Goal: Task Accomplishment & Management: Use online tool/utility

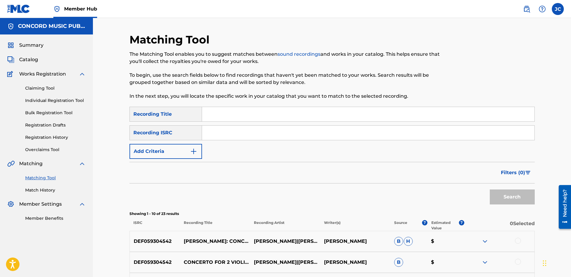
click at [283, 120] on input "Search Form" at bounding box center [368, 114] width 332 height 14
click at [328, 129] on input "Search Form" at bounding box center [368, 133] width 332 height 14
paste input "GBLWD1600602"
type input "GBLWD1600602"
click at [456, 189] on button "Search" at bounding box center [512, 196] width 45 height 15
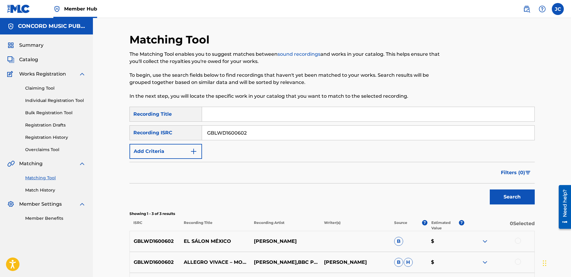
click at [259, 131] on input "GBLWD1600602" at bounding box center [368, 133] width 332 height 14
click at [312, 133] on input "Search Form" at bounding box center [368, 133] width 332 height 14
paste input "DEN960401335"
type input "DEN960401335"
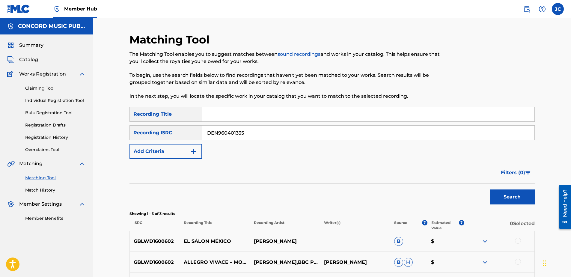
click at [456, 189] on button "Search" at bounding box center [512, 196] width 45 height 15
click at [324, 135] on input "DEN960401335" at bounding box center [368, 133] width 332 height 14
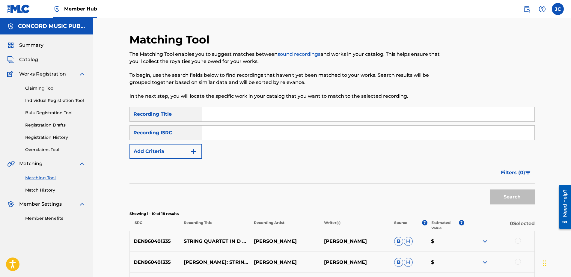
click at [330, 130] on input "Search Form" at bounding box center [368, 133] width 332 height 14
paste input "SEAED8762050"
type input "SEAED8762050"
click at [456, 189] on button "Search" at bounding box center [512, 196] width 45 height 15
click at [268, 131] on input "SEAED8762050" at bounding box center [368, 133] width 332 height 14
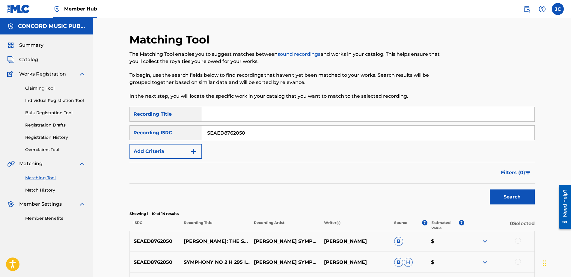
click at [268, 131] on input "SEAED8762050" at bounding box center [368, 133] width 332 height 14
click at [271, 135] on input "Search Form" at bounding box center [368, 133] width 332 height 14
paste input "DEN960030402"
type input "DEN960030402"
click at [456, 189] on button "Search" at bounding box center [512, 196] width 45 height 15
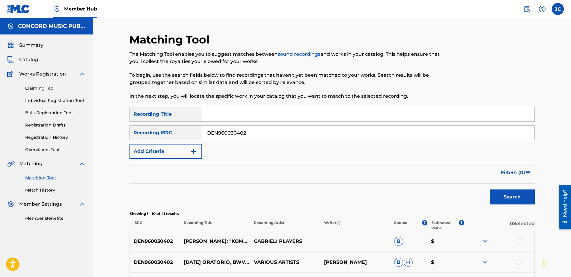
click at [277, 141] on div "SearchWithCriteria4998500e-41ff-4452-8f9b-893b071fcd4c Recording Title SearchWi…" at bounding box center [331, 133] width 405 height 52
click at [276, 134] on input "DEN960030402" at bounding box center [368, 133] width 332 height 14
click at [241, 135] on input "Search Form" at bounding box center [368, 133] width 332 height 14
paste input "DEN961401241"
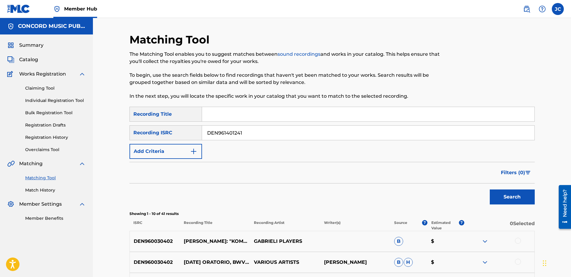
type input "DEN961401241"
click at [456, 189] on button "Search" at bounding box center [512, 196] width 45 height 15
click at [335, 129] on input "DEN961401241" at bounding box center [368, 133] width 332 height 14
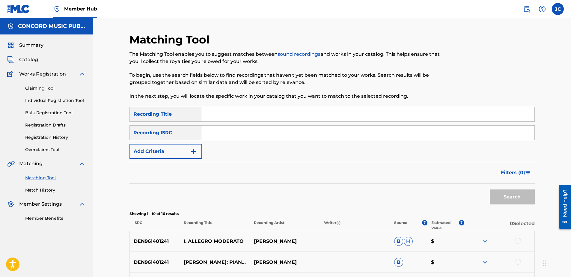
click at [374, 130] on input "Search Form" at bounding box center [368, 133] width 332 height 14
paste input "NLA508319202"
type input "NLA508319202"
click at [456, 189] on button "Search" at bounding box center [512, 196] width 45 height 15
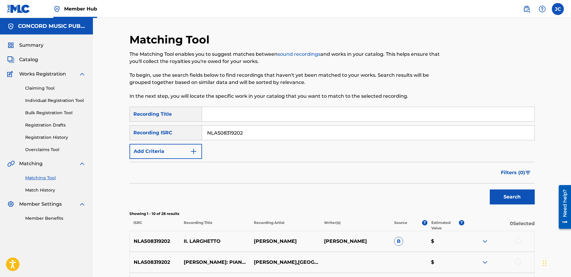
click at [249, 128] on input "NLA508319202" at bounding box center [368, 133] width 332 height 14
click at [240, 138] on input "Search Form" at bounding box center [368, 133] width 332 height 14
paste input "DEB901800211"
type input "DEB901800211"
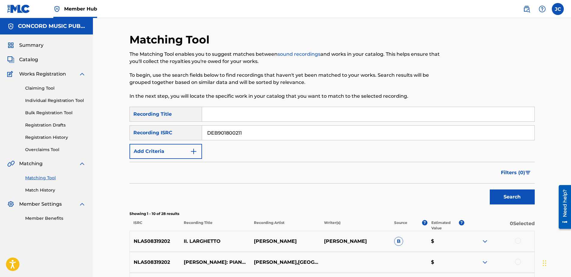
click at [456, 189] on button "Search" at bounding box center [512, 196] width 45 height 15
click at [278, 135] on input "DEB901800211" at bounding box center [368, 133] width 332 height 14
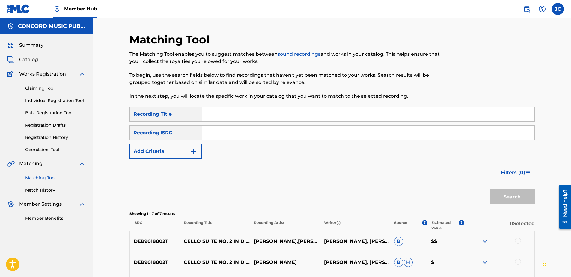
click at [237, 134] on input "Search Form" at bounding box center [368, 133] width 332 height 14
paste input "DEF058800034"
type input "DEF058800034"
click at [456, 189] on button "Search" at bounding box center [512, 196] width 45 height 15
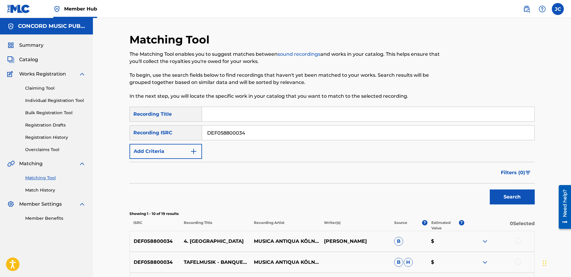
click at [273, 132] on input "DEF058800034" at bounding box center [368, 133] width 332 height 14
click at [306, 126] on input "Search Form" at bounding box center [368, 133] width 332 height 14
paste input "NLZ541900823"
type input "NLZ541900823"
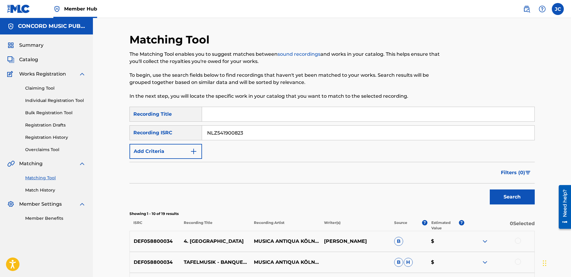
click at [456, 189] on button "Search" at bounding box center [512, 196] width 45 height 15
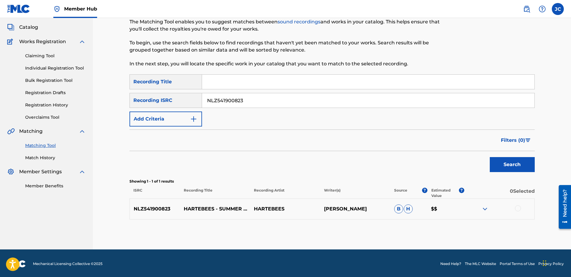
scroll to position [34, 0]
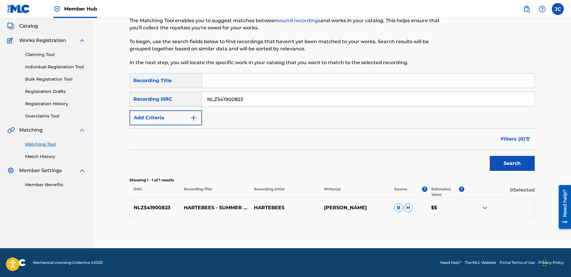
click at [456, 208] on div at bounding box center [518, 207] width 6 height 6
click at [422, 212] on button "Match 1 Group" at bounding box center [421, 227] width 66 height 15
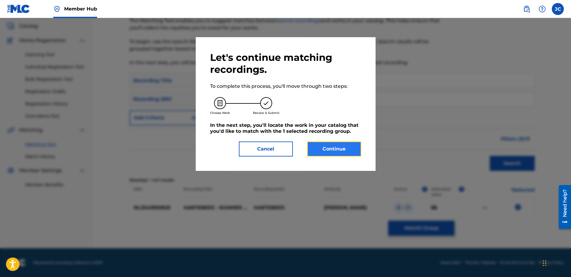
click at [343, 151] on button "Continue" at bounding box center [334, 148] width 54 height 15
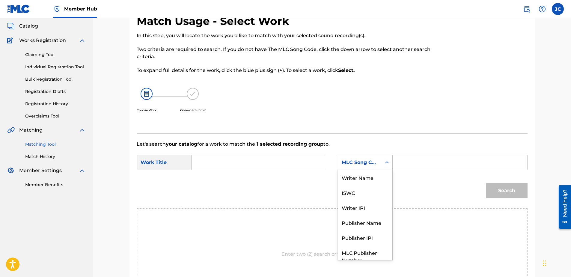
click at [382, 161] on div "Search Form" at bounding box center [386, 162] width 11 height 11
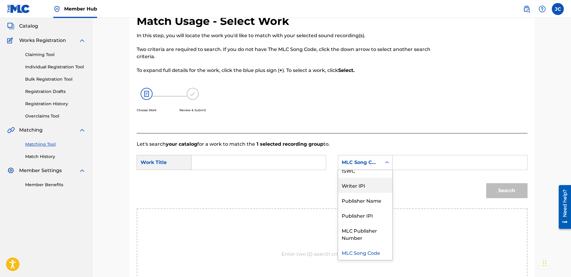
click at [269, 171] on div "SearchWithCriteria5f04cec5-e52a-4c04-bd02-3b26bd1ab97a Work Title SearchWithCri…" at bounding box center [332, 164] width 391 height 19
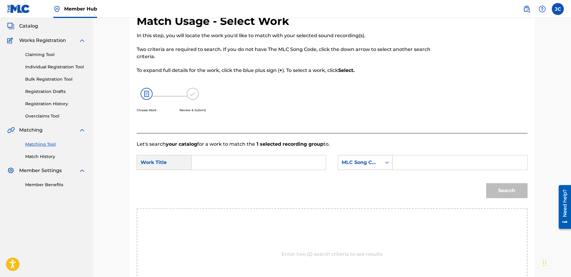
click at [277, 162] on input "Search Form" at bounding box center [259, 162] width 124 height 14
paste input "Summer Go"
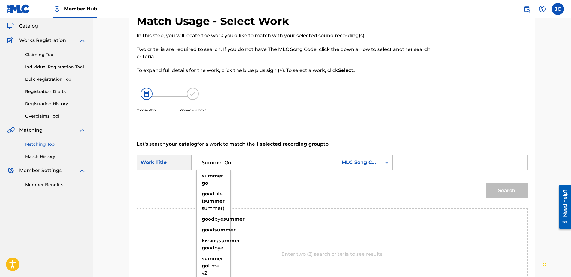
type input "Summer Go"
click at [372, 163] on div "MLC Song Code" at bounding box center [360, 162] width 36 height 7
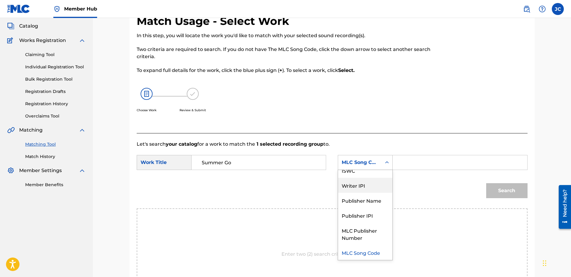
scroll to position [0, 0]
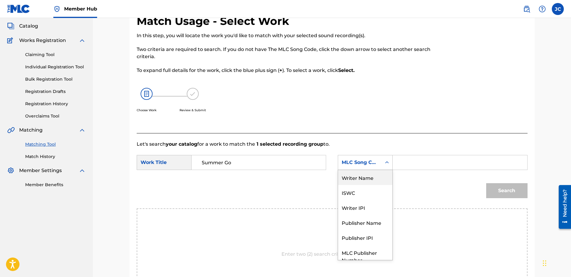
click at [367, 178] on div "Writer Name" at bounding box center [365, 177] width 54 height 15
click at [409, 162] on input "Search Form" at bounding box center [460, 162] width 124 height 14
paste input "[PERSON_NAME]"
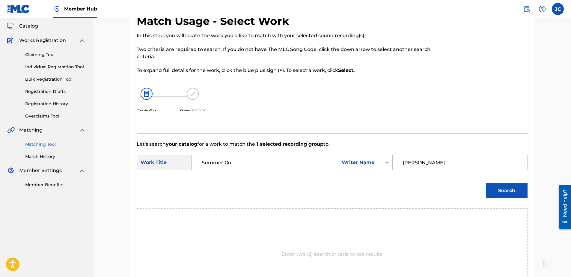
type input "[PERSON_NAME]"
click at [456, 183] on button "Search" at bounding box center [506, 190] width 41 height 15
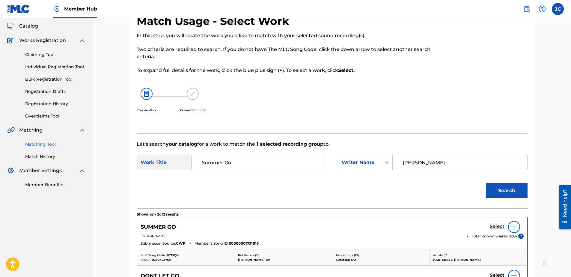
click at [456, 212] on link "Select" at bounding box center [497, 226] width 15 height 7
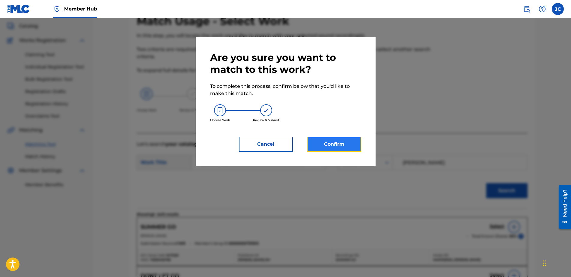
click at [333, 139] on button "Confirm" at bounding box center [334, 144] width 54 height 15
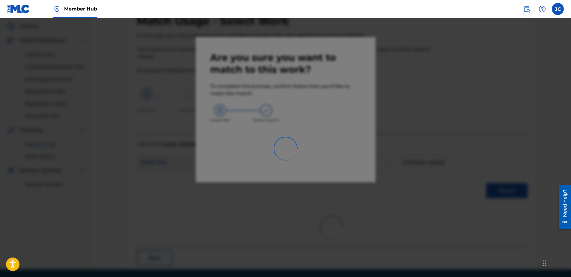
scroll to position [16, 0]
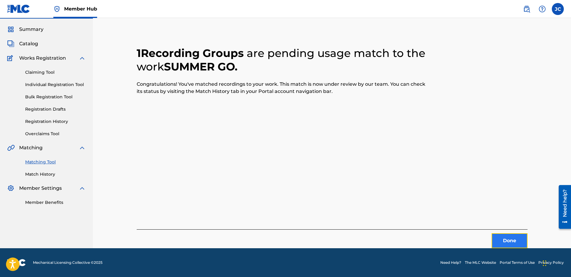
drag, startPoint x: 500, startPoint y: 239, endPoint x: 497, endPoint y: 237, distance: 3.8
click at [456, 212] on button "Done" at bounding box center [509, 240] width 36 height 15
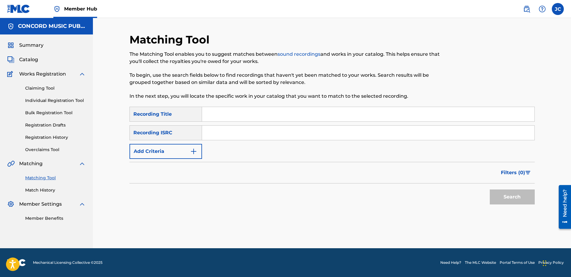
click at [243, 135] on input "Search Form" at bounding box center [368, 133] width 332 height 14
paste input "QMRTJ2300898"
type input "QMRTJ2300898"
click at [456, 189] on button "Search" at bounding box center [512, 196] width 45 height 15
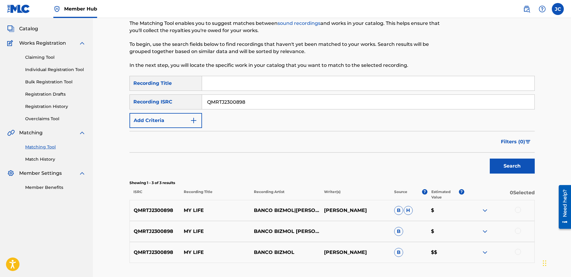
scroll to position [75, 0]
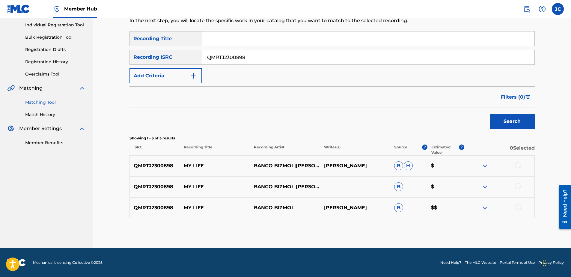
click at [456, 206] on div at bounding box center [518, 207] width 6 height 6
click at [456, 188] on div at bounding box center [518, 186] width 6 height 6
click at [456, 164] on div at bounding box center [518, 165] width 6 height 6
click at [436, 212] on button "Match 3 Groups" at bounding box center [421, 227] width 66 height 15
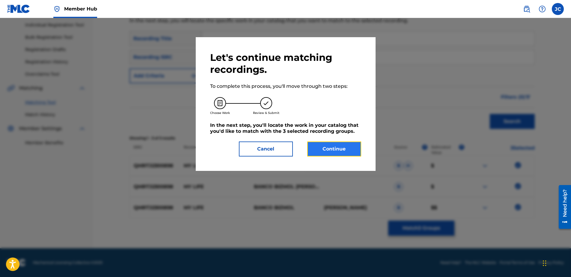
click at [330, 150] on button "Continue" at bounding box center [334, 148] width 54 height 15
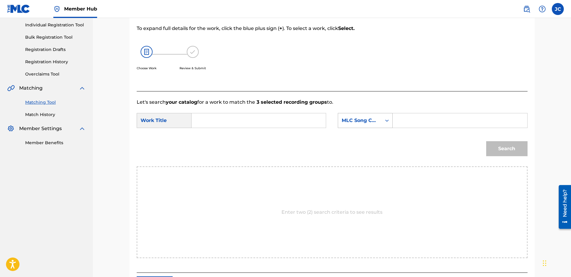
click at [374, 125] on div "MLC Song Code" at bounding box center [359, 120] width 43 height 11
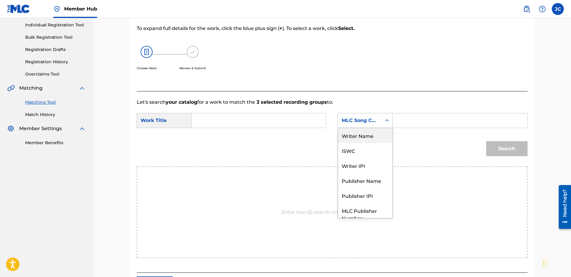
click at [369, 138] on div "Writer Name" at bounding box center [365, 135] width 54 height 15
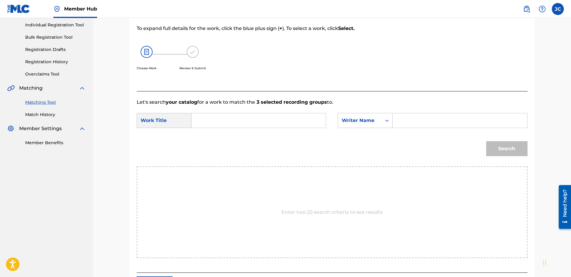
click at [318, 120] on input "Search Form" at bounding box center [259, 120] width 124 height 14
paste input "My Life"
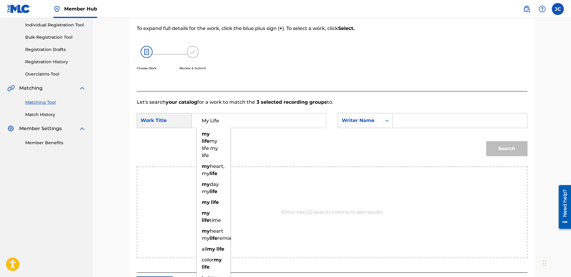
type input "My Life"
click at [452, 123] on input "Search Form" at bounding box center [460, 120] width 124 height 14
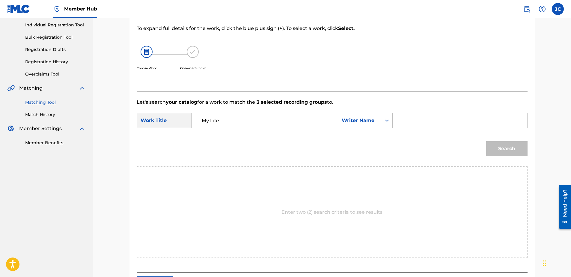
paste input "Letiagin"
click at [456, 141] on button "Search" at bounding box center [506, 148] width 41 height 15
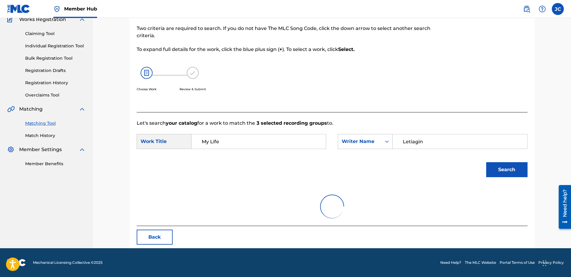
scroll to position [29, 0]
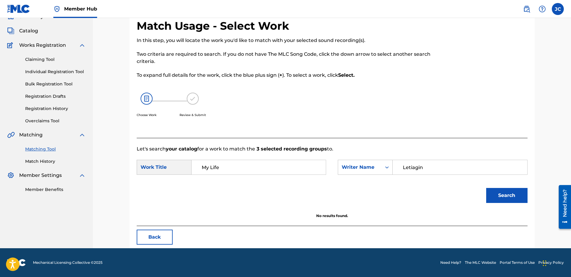
click at [456, 170] on input "Letiagin" at bounding box center [460, 167] width 124 height 14
paste input "[PERSON_NAME]"
click at [456, 188] on button "Search" at bounding box center [506, 195] width 41 height 15
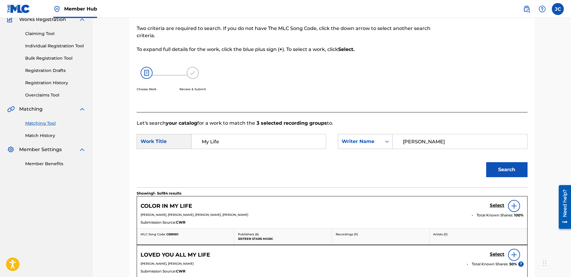
scroll to position [75, 0]
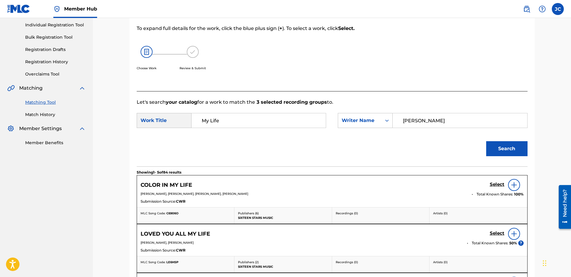
click at [452, 123] on input "[PERSON_NAME]" at bounding box center [460, 120] width 124 height 14
paste input "[PERSON_NAME]"
type input "[PERSON_NAME]"
click at [456, 141] on button "Search" at bounding box center [506, 148] width 41 height 15
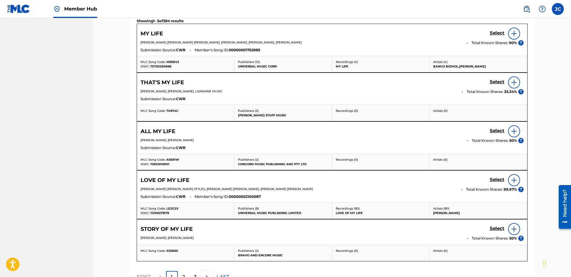
scroll to position [293, 0]
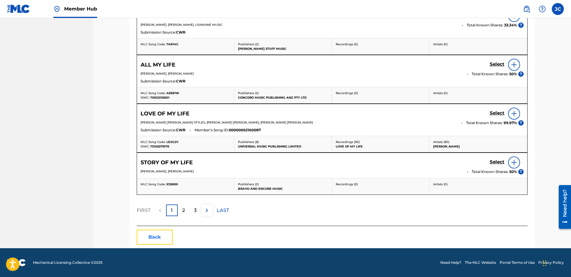
click at [159, 212] on button "Back" at bounding box center [155, 236] width 36 height 15
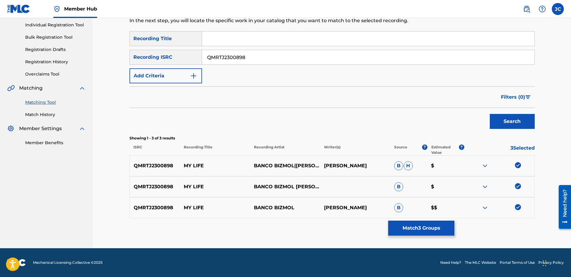
click at [456, 204] on img at bounding box center [518, 207] width 6 height 6
click at [456, 186] on img at bounding box center [518, 186] width 6 height 6
click at [456, 164] on img at bounding box center [518, 165] width 6 height 6
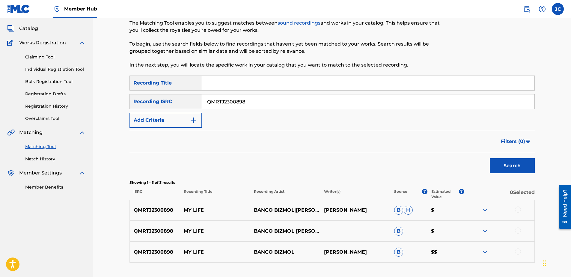
scroll to position [0, 0]
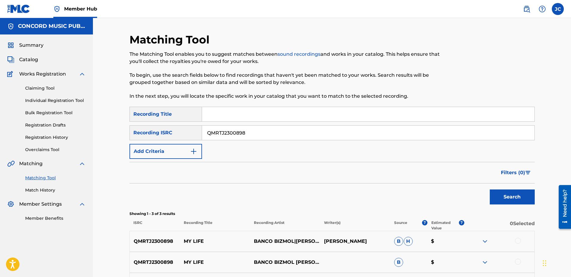
click at [273, 125] on div "SearchWithCriteria4998500e-41ff-4452-8f9b-893b071fcd4c Recording Title SearchWi…" at bounding box center [331, 133] width 405 height 52
drag, startPoint x: 271, startPoint y: 126, endPoint x: 106, endPoint y: 132, distance: 165.5
click at [106, 132] on div "Matching Tool The Matching Tool enables you to suggest matches between sound re…" at bounding box center [332, 171] width 478 height 306
click at [278, 138] on input "Search Form" at bounding box center [368, 133] width 332 height 14
paste input "SEAEX1511010"
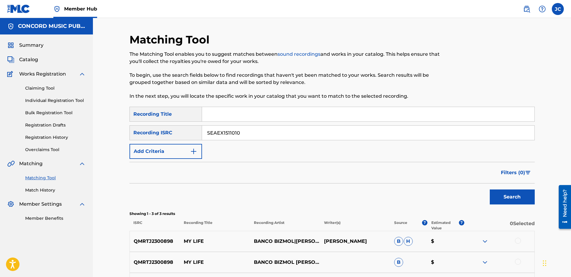
type input "SEAEX1511010"
click at [456, 189] on button "Search" at bounding box center [512, 196] width 45 height 15
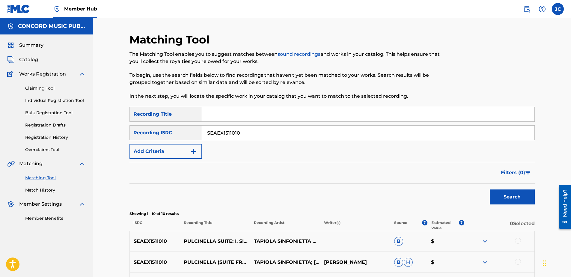
click at [288, 132] on input "SEAEX1511010" at bounding box center [368, 133] width 332 height 14
click at [292, 135] on input "Search Form" at bounding box center [368, 133] width 332 height 14
paste input "CB2CY0947715"
type input "CB2CY0947715"
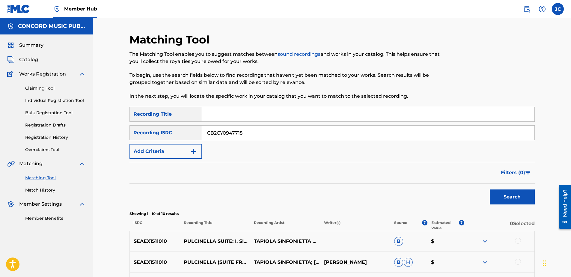
click at [456, 189] on button "Search" at bounding box center [512, 196] width 45 height 15
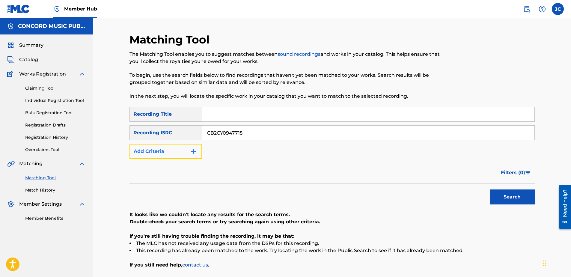
click at [197, 154] on img "Search Form" at bounding box center [193, 151] width 7 height 7
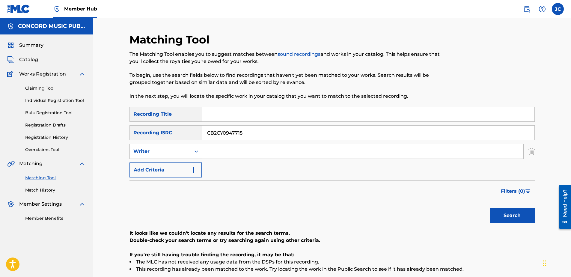
click at [187, 154] on div "Writer" at bounding box center [160, 151] width 61 height 11
click at [174, 170] on div "Recording Artist" at bounding box center [166, 166] width 72 height 15
drag, startPoint x: 280, startPoint y: 138, endPoint x: 203, endPoint y: 138, distance: 77.3
click at [203, 138] on input "CB2CY0947715" at bounding box center [368, 133] width 332 height 14
drag, startPoint x: 226, startPoint y: 105, endPoint x: 224, endPoint y: 108, distance: 3.8
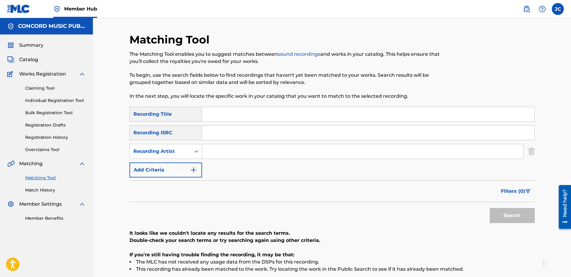
click at [225, 105] on div "Matching Tool The Matching Tool enables you to suggest matches between sound re…" at bounding box center [285, 70] width 312 height 74
drag, startPoint x: 224, startPoint y: 108, endPoint x: 223, endPoint y: 112, distance: 4.5
click at [223, 112] on input "Search Form" at bounding box center [368, 114] width 332 height 14
paste input "L'ORCHESTRA CINEMATIQUE ORDINARY WORLD (EXTRAPOLATED REMIX)"
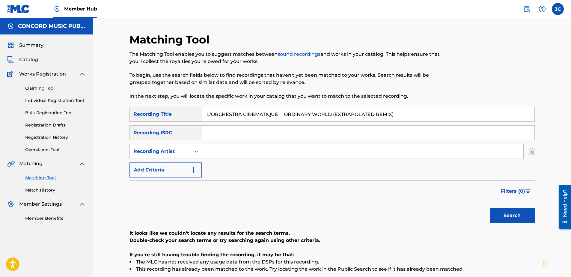
drag, startPoint x: 280, startPoint y: 114, endPoint x: 183, endPoint y: 108, distance: 96.6
click at [183, 108] on div "SearchWithCriteria4998500e-41ff-4452-8f9b-893b071fcd4c Recording Title L'ORCHES…" at bounding box center [331, 114] width 405 height 15
type input "ORDINARY WORLD (EXTRAPOLATED REMIX)"
click at [296, 155] on input "L'ORCHESTRA CINEMATIQUE" at bounding box center [362, 151] width 321 height 14
type input "L'ORCHESTRA CINEMATIQUE"
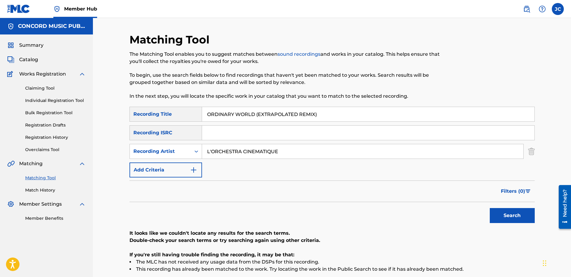
click at [456, 208] on button "Search" at bounding box center [512, 215] width 45 height 15
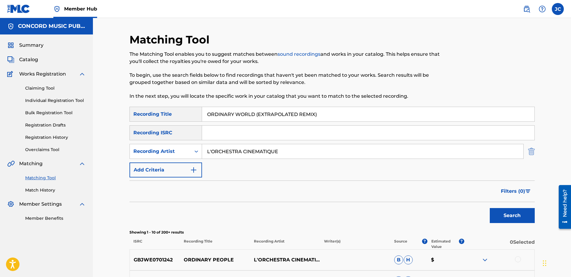
click at [456, 152] on img "Search Form" at bounding box center [531, 151] width 7 height 15
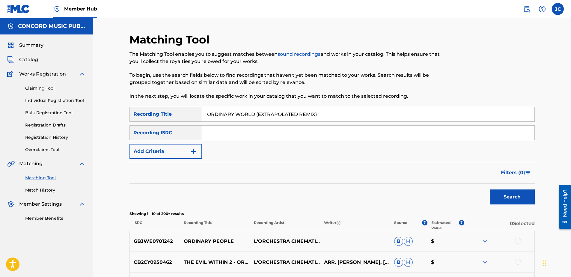
click at [359, 104] on div "Matching Tool The Matching Tool enables you to suggest matches between sound re…" at bounding box center [285, 70] width 312 height 74
click at [360, 110] on input "ORDINARY WORLD (EXTRAPOLATED REMIX)" at bounding box center [368, 114] width 332 height 14
click at [257, 132] on input "Search Form" at bounding box center [368, 133] width 332 height 14
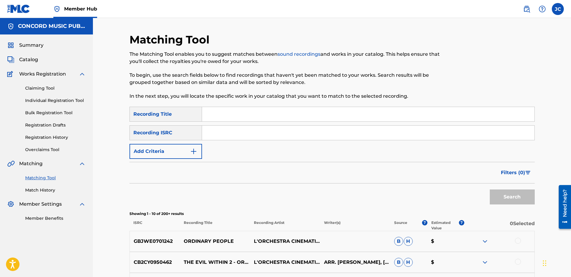
paste input "NLA507000614"
type input "NLA507000614"
click at [456, 189] on button "Search" at bounding box center [512, 196] width 45 height 15
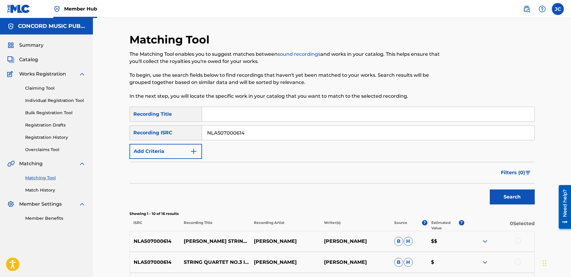
click at [264, 135] on input "NLA507000614" at bounding box center [368, 133] width 332 height 14
click at [233, 126] on input "Search Form" at bounding box center [368, 133] width 332 height 14
paste input "DEN961401233"
type input "DEN961401233"
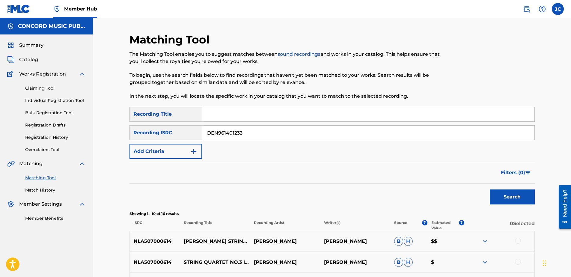
click at [456, 189] on button "Search" at bounding box center [512, 196] width 45 height 15
click at [280, 136] on input "DEN961401233" at bounding box center [368, 133] width 332 height 14
click at [211, 131] on input "Search Form" at bounding box center [368, 133] width 332 height 14
paste input "USSM11001551"
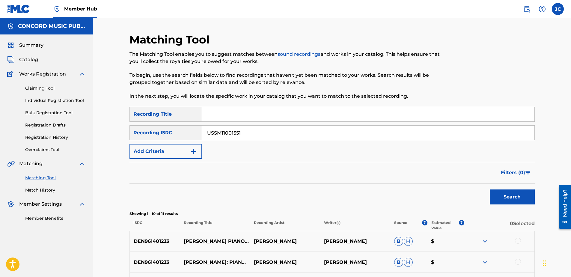
type input "USSM11001551"
click at [456, 189] on button "Search" at bounding box center [512, 196] width 45 height 15
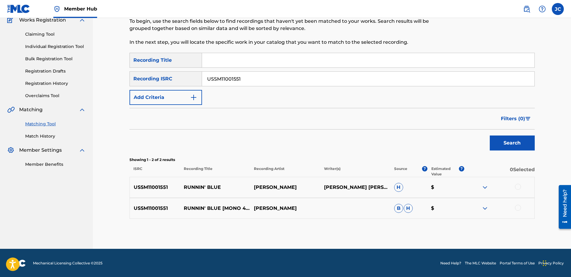
scroll to position [55, 0]
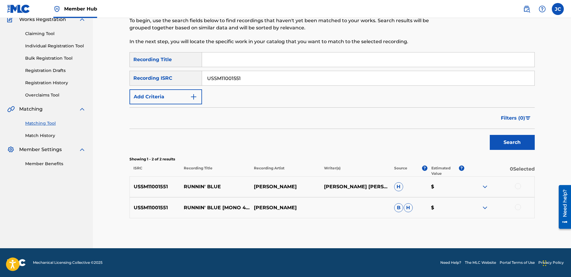
click at [456, 206] on div at bounding box center [518, 207] width 6 height 6
click at [456, 185] on div at bounding box center [518, 186] width 6 height 6
click at [440, 212] on button "Match 2 Groups" at bounding box center [421, 227] width 66 height 15
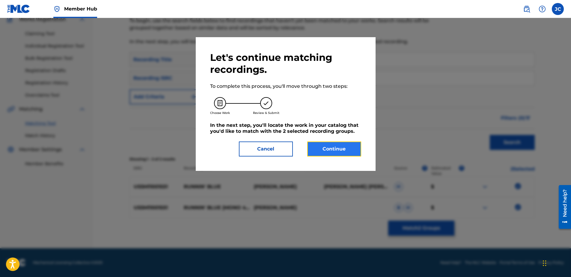
click at [338, 155] on button "Continue" at bounding box center [334, 148] width 54 height 15
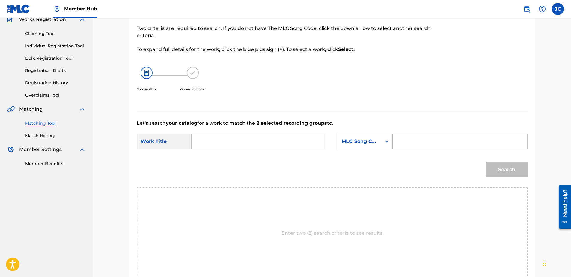
click at [368, 140] on div "MLC Song Code" at bounding box center [360, 141] width 36 height 7
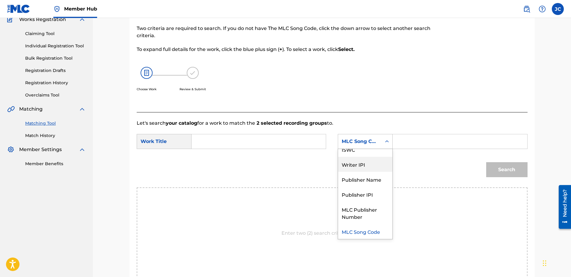
scroll to position [0, 0]
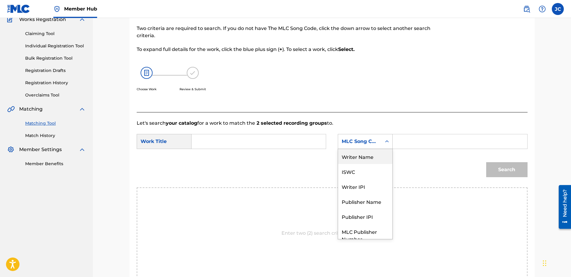
click at [368, 161] on div "Writer Name" at bounding box center [365, 156] width 54 height 15
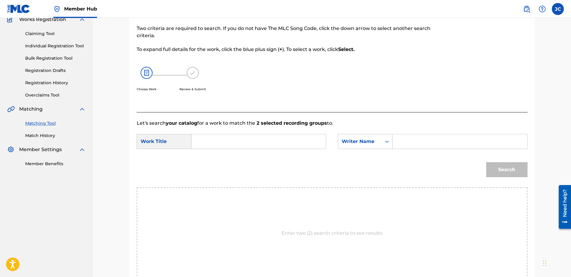
click at [245, 139] on input "Search Form" at bounding box center [259, 141] width 124 height 14
paste input "Runnin' Blue"
type input "Runnin' Blue"
click at [410, 144] on input "Search Form" at bounding box center [460, 141] width 124 height 14
paste input "[PERSON_NAME]"
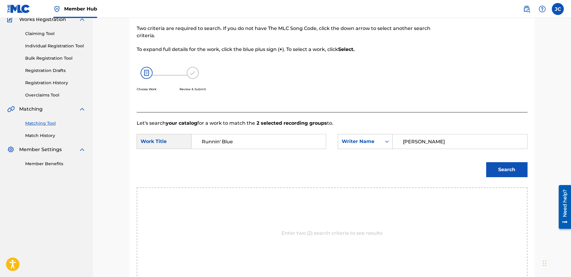
type input "[PERSON_NAME]"
click at [456, 162] on button "Search" at bounding box center [506, 169] width 41 height 15
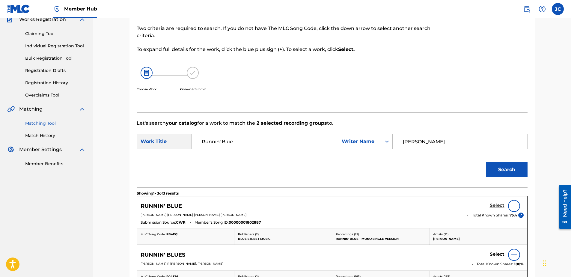
click at [456, 207] on h5 "Select" at bounding box center [497, 206] width 15 height 6
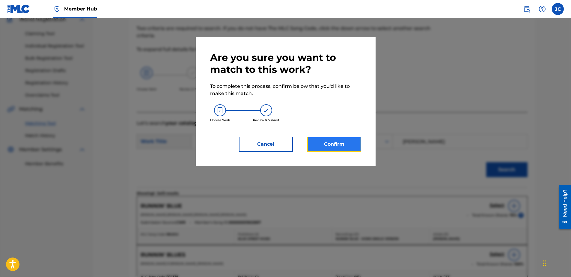
click at [340, 148] on button "Confirm" at bounding box center [334, 144] width 54 height 15
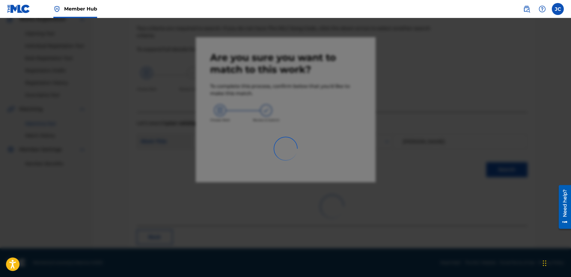
scroll to position [16, 0]
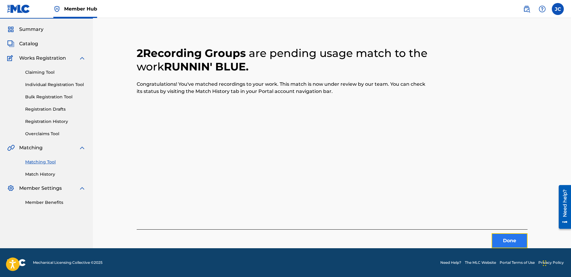
click at [456, 212] on button "Done" at bounding box center [509, 240] width 36 height 15
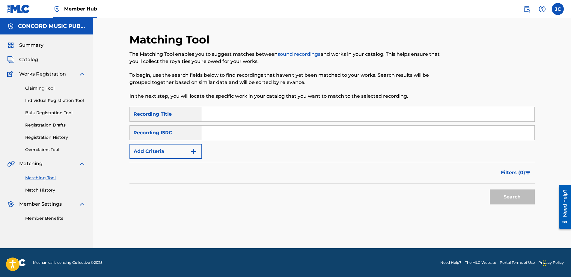
scroll to position [0, 0]
click at [230, 130] on input "Search Form" at bounding box center [368, 133] width 332 height 14
paste input "USVG21403590"
type input "USVG21403590"
click at [456, 189] on button "Search" at bounding box center [512, 196] width 45 height 15
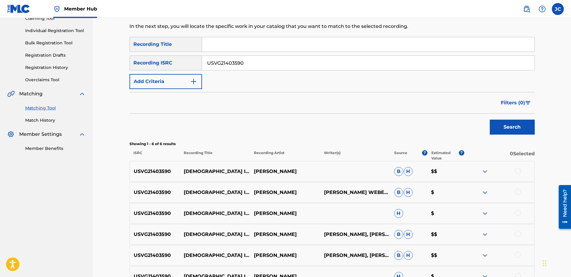
scroll to position [138, 0]
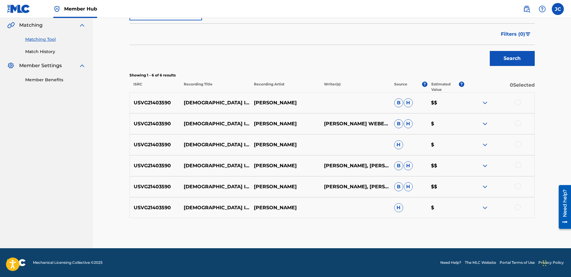
drag, startPoint x: 516, startPoint y: 208, endPoint x: 516, endPoint y: 205, distance: 3.0
click at [456, 208] on div at bounding box center [518, 207] width 6 height 6
click at [456, 185] on div at bounding box center [518, 186] width 6 height 6
click at [456, 167] on div at bounding box center [518, 165] width 6 height 6
click at [456, 145] on div at bounding box center [518, 144] width 6 height 6
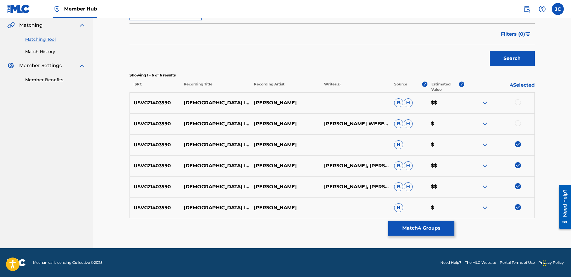
click at [456, 122] on div at bounding box center [518, 123] width 6 height 6
click at [456, 104] on div at bounding box center [518, 102] width 6 height 6
click at [425, 212] on button "Match 6 Groups" at bounding box center [421, 227] width 66 height 15
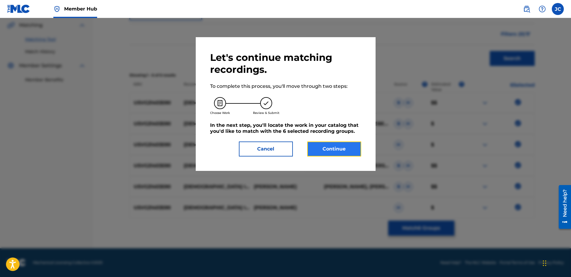
click at [352, 146] on button "Continue" at bounding box center [334, 148] width 54 height 15
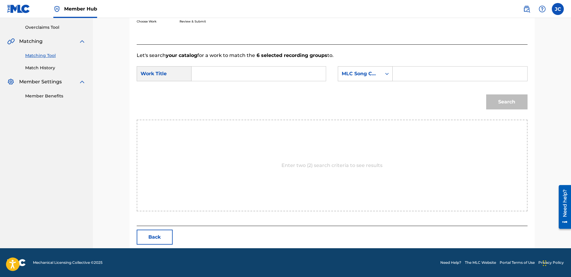
scroll to position [122, 0]
click at [375, 75] on div "MLC Song Code" at bounding box center [360, 73] width 36 height 7
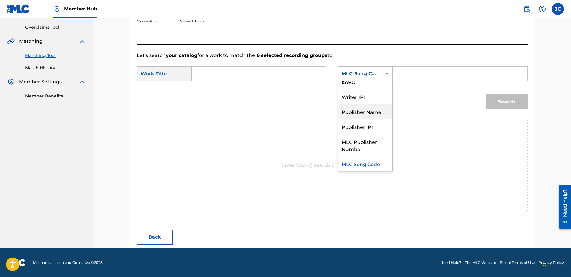
scroll to position [0, 0]
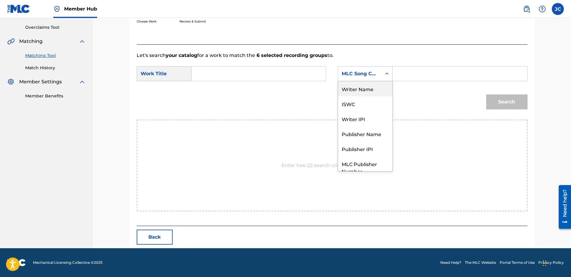
click at [367, 88] on div "Writer Name" at bounding box center [365, 88] width 54 height 15
click at [280, 68] on input "Search Form" at bounding box center [259, 74] width 124 height 14
paste input "Preacher In The Ring Part 1 / Variation II ([PERSON_NAME]) / Caténaires ([PERSO…"
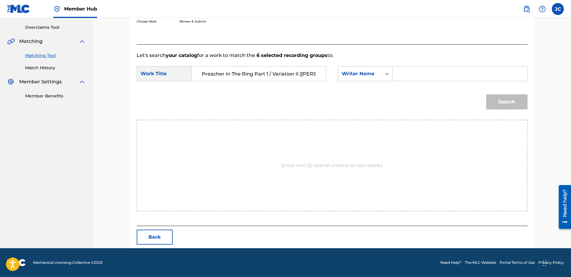
scroll to position [0, 90]
type input "Preacher In The Ring Part 1 / Variation II ([PERSON_NAME]) / Caténaires ([PERSO…"
click at [444, 79] on input "Search Form" at bounding box center [460, 74] width 124 height 14
paste input "[PERSON_NAME]"
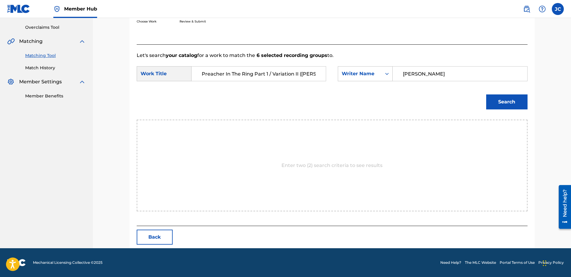
click at [456, 94] on button "Search" at bounding box center [506, 101] width 41 height 15
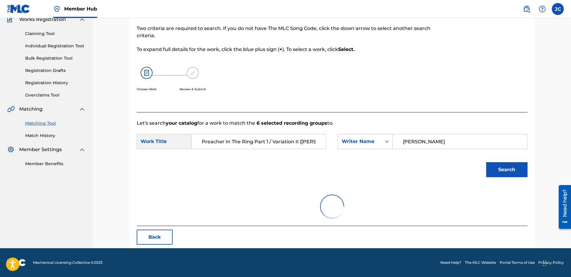
scroll to position [122, 0]
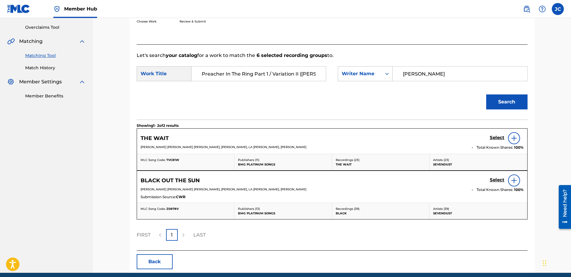
click at [456, 78] on input "[PERSON_NAME]" at bounding box center [460, 74] width 124 height 14
paste input "[PERSON_NAME]"
type input "[PERSON_NAME]"
click at [456, 94] on button "Search" at bounding box center [506, 101] width 41 height 15
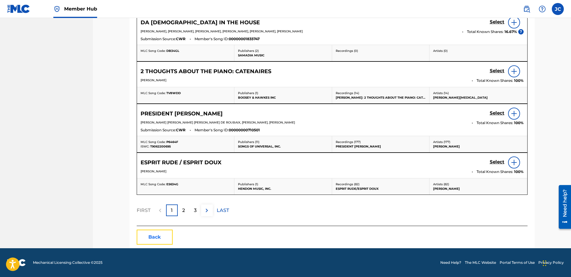
click at [154, 212] on button "Back" at bounding box center [155, 236] width 36 height 15
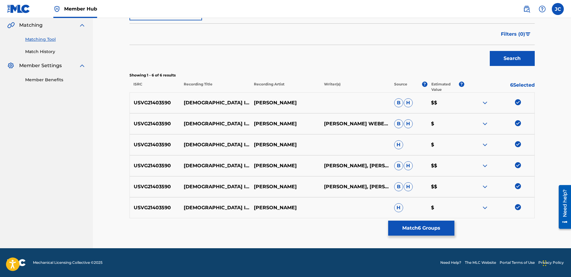
scroll to position [138, 0]
click at [456, 207] on img at bounding box center [518, 207] width 6 height 6
click at [456, 188] on img at bounding box center [518, 186] width 6 height 6
click at [456, 165] on img at bounding box center [518, 165] width 6 height 6
click at [456, 145] on img at bounding box center [518, 144] width 6 height 6
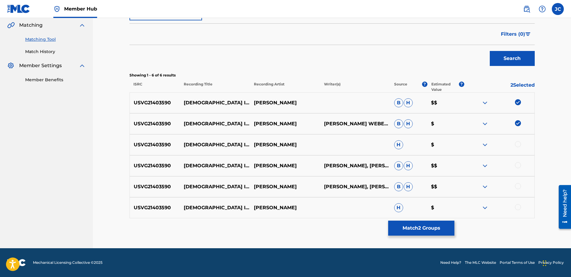
click at [456, 125] on img at bounding box center [518, 123] width 6 height 6
click at [456, 101] on img at bounding box center [518, 102] width 6 height 6
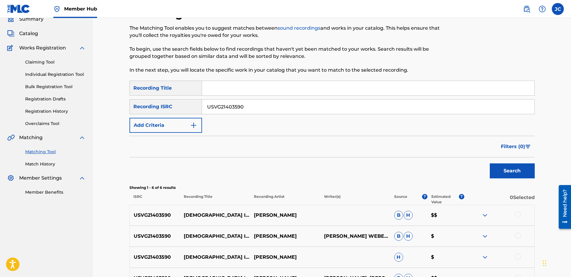
scroll to position [0, 0]
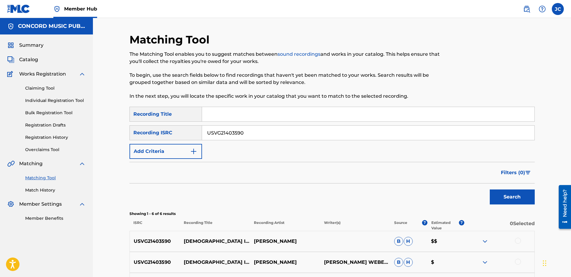
click at [406, 132] on input "USVG21403590" at bounding box center [368, 133] width 332 height 14
click at [280, 126] on input "Search Form" at bounding box center [368, 133] width 332 height 14
paste input "ATN261984614"
type input "ATN261984614"
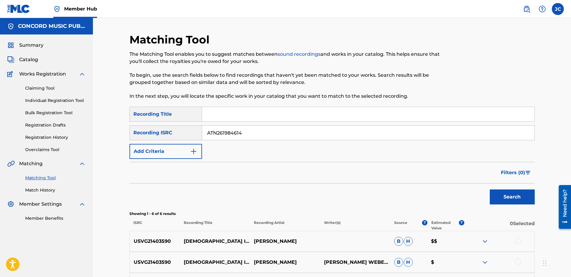
click at [456, 189] on button "Search" at bounding box center [512, 196] width 45 height 15
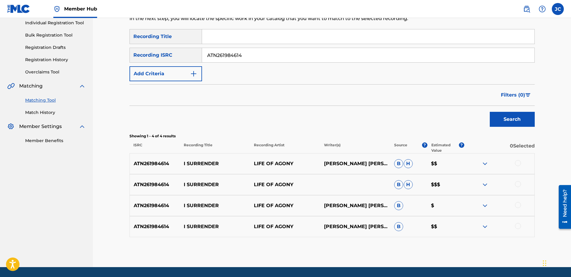
scroll to position [96, 0]
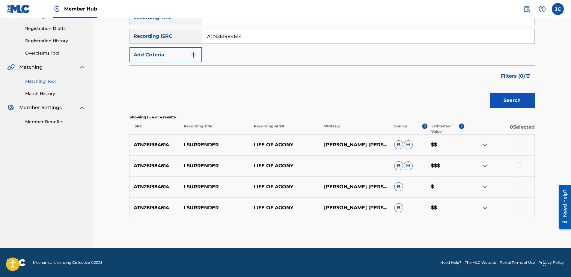
click at [456, 206] on div at bounding box center [518, 207] width 6 height 6
click at [456, 185] on div at bounding box center [518, 186] width 6 height 6
click at [456, 165] on div at bounding box center [518, 165] width 6 height 6
click at [456, 145] on div at bounding box center [518, 144] width 6 height 6
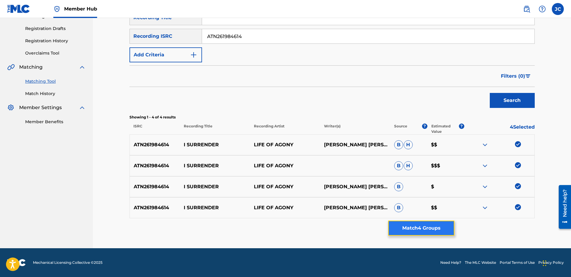
click at [439, 212] on button "Match 4 Groups" at bounding box center [421, 227] width 66 height 15
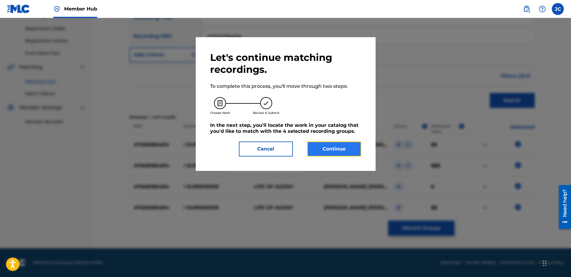
click at [321, 148] on button "Continue" at bounding box center [334, 148] width 54 height 15
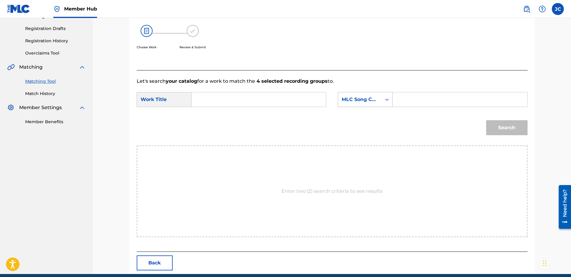
click at [371, 102] on div "MLC Song Code" at bounding box center [360, 99] width 36 height 7
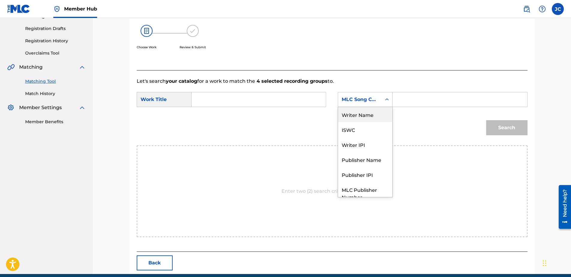
click at [367, 113] on div "Writer Name" at bounding box center [365, 114] width 54 height 15
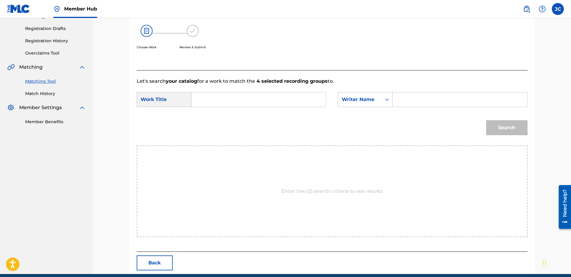
click at [309, 105] on input "Search Form" at bounding box center [259, 99] width 124 height 14
paste input "I Surrender"
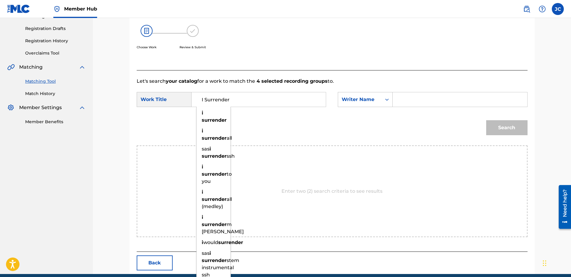
type input "I Surrender"
click at [419, 105] on input "Search Form" at bounding box center [460, 99] width 124 height 14
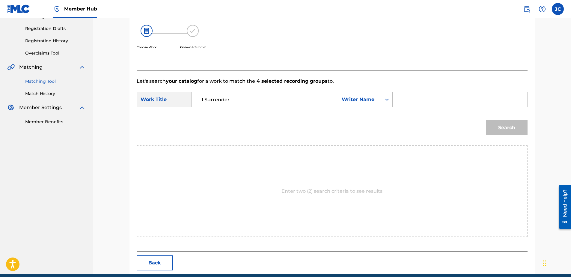
paste input "[PERSON_NAME]"
click at [456, 120] on button "Search" at bounding box center [506, 127] width 41 height 15
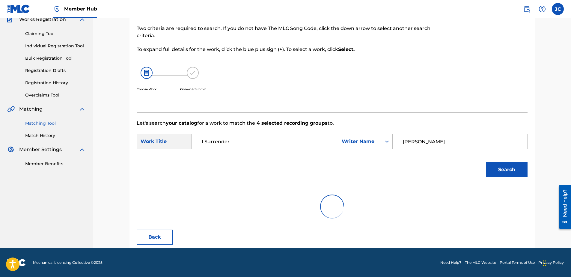
scroll to position [96, 0]
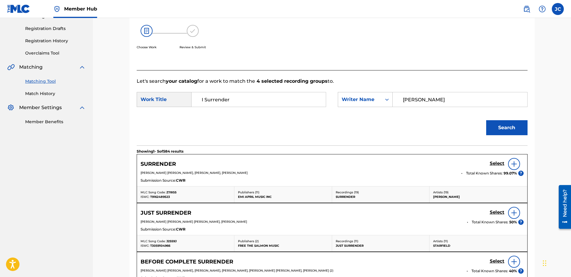
click at [427, 98] on input "[PERSON_NAME]" at bounding box center [460, 99] width 124 height 14
paste input "[PERSON_NAME]"
click at [456, 120] on button "Search" at bounding box center [506, 127] width 41 height 15
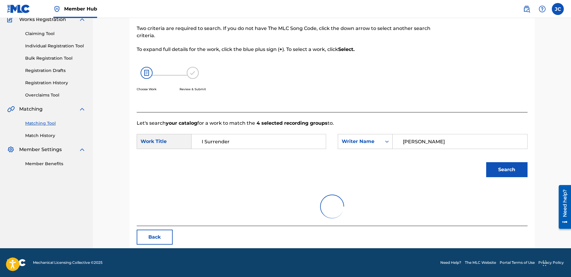
scroll to position [29, 0]
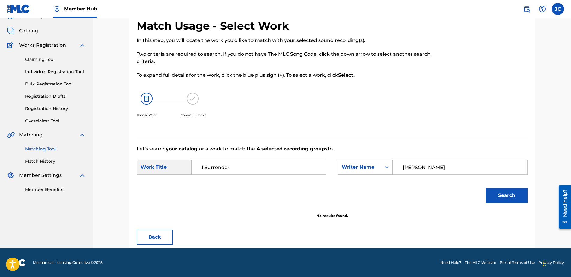
click at [454, 172] on input "[PERSON_NAME]" at bounding box center [460, 167] width 124 height 14
paste input "[PERSON_NAME]"
click at [456, 188] on button "Search" at bounding box center [506, 195] width 41 height 15
click at [438, 166] on input "[PERSON_NAME]" at bounding box center [460, 167] width 124 height 14
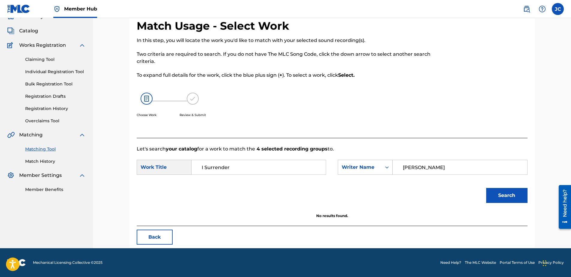
click at [438, 166] on input "[PERSON_NAME]" at bounding box center [460, 167] width 124 height 14
paste input "[PERSON_NAME]"
type input "[PERSON_NAME]"
click at [456, 188] on button "Search" at bounding box center [506, 195] width 41 height 15
click at [150, 212] on button "Back" at bounding box center [155, 236] width 36 height 15
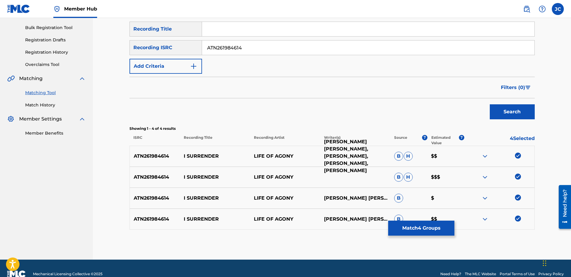
scroll to position [96, 0]
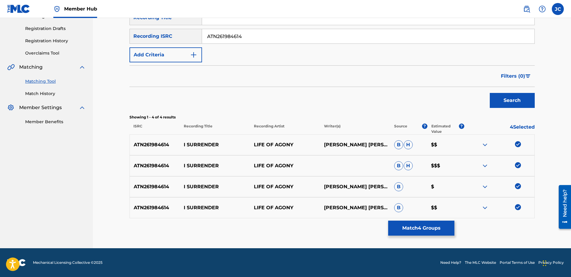
click at [456, 209] on img at bounding box center [518, 207] width 6 height 6
click at [456, 188] on img at bounding box center [518, 186] width 6 height 6
click at [456, 167] on img at bounding box center [518, 165] width 6 height 6
click at [456, 143] on img at bounding box center [518, 144] width 6 height 6
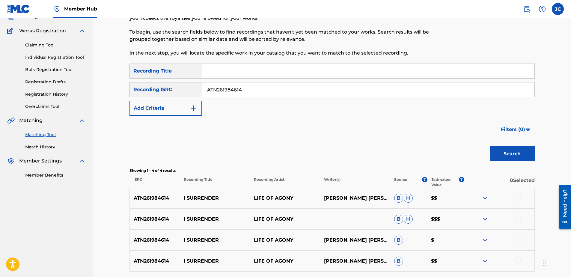
scroll to position [0, 0]
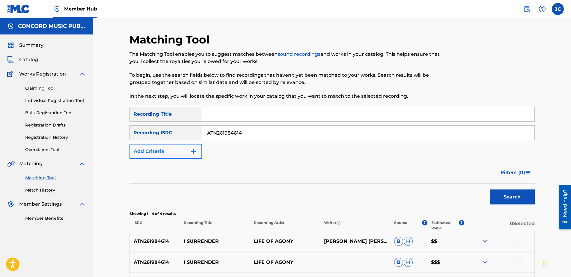
drag, startPoint x: 261, startPoint y: 132, endPoint x: 143, endPoint y: 146, distance: 119.1
click at [143, 146] on div "SearchWithCriteria4998500e-41ff-4452-8f9b-893b071fcd4c Recording Title SearchWi…" at bounding box center [331, 133] width 405 height 52
click at [256, 130] on input "Search Form" at bounding box center [368, 133] width 332 height 14
paste input "USRC11200412"
type input "USRC11200412"
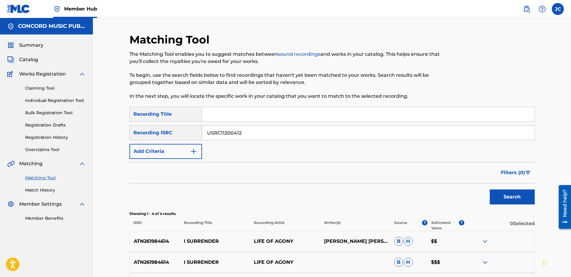
click at [456, 189] on button "Search" at bounding box center [512, 196] width 45 height 15
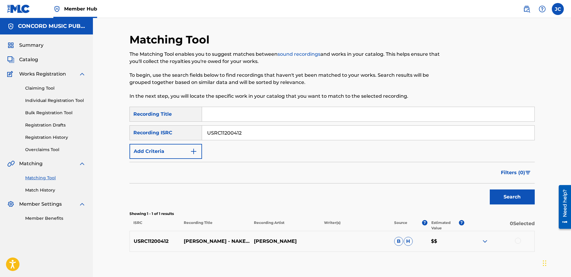
click at [456, 212] on div at bounding box center [518, 241] width 6 height 6
click at [415, 212] on button "Match 1 Group" at bounding box center [421, 227] width 66 height 15
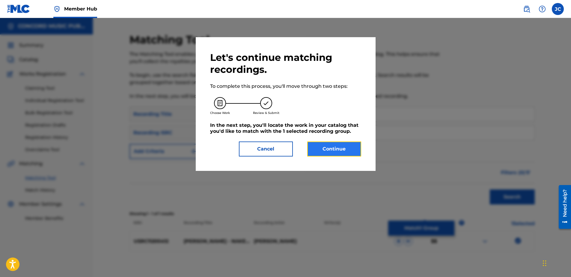
click at [337, 154] on button "Continue" at bounding box center [334, 148] width 54 height 15
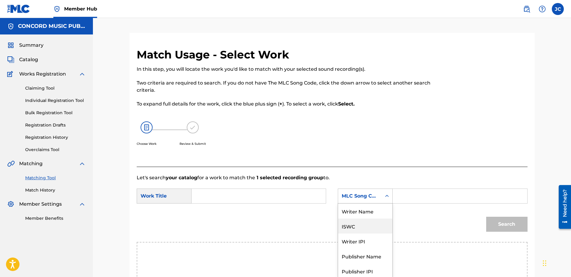
click at [363, 200] on div "7 results available. Use Up and Down to choose options, press Enter to select t…" at bounding box center [365, 195] width 55 height 15
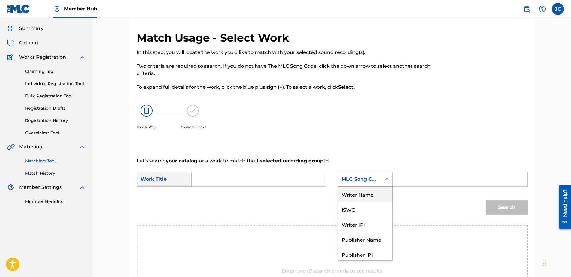
click at [355, 193] on div "Writer Name" at bounding box center [365, 194] width 54 height 15
click at [296, 176] on input "Search Form" at bounding box center [259, 179] width 124 height 14
paste input "USRC11200412"
type input "U"
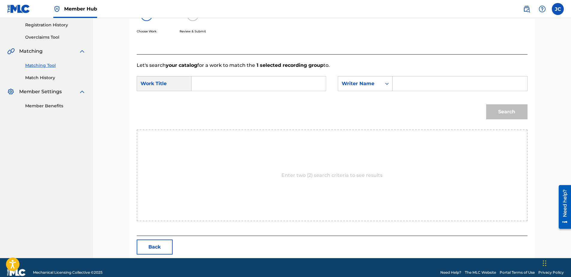
scroll to position [122, 0]
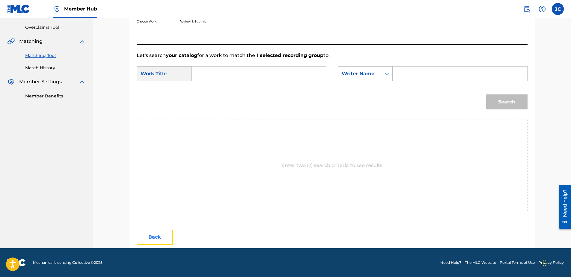
click at [164, 212] on button "Back" at bounding box center [155, 236] width 36 height 15
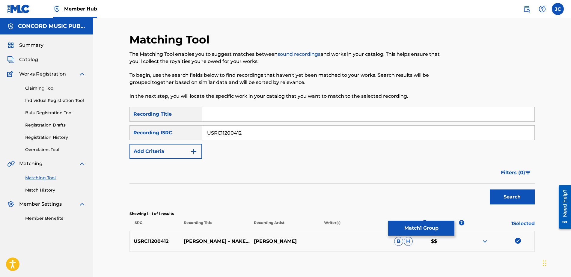
click at [456, 212] on div at bounding box center [499, 241] width 70 height 7
click at [456, 212] on img at bounding box center [518, 241] width 6 height 6
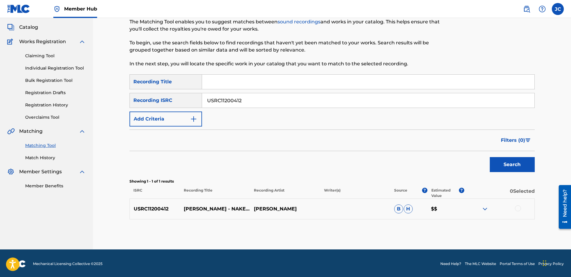
scroll to position [34, 0]
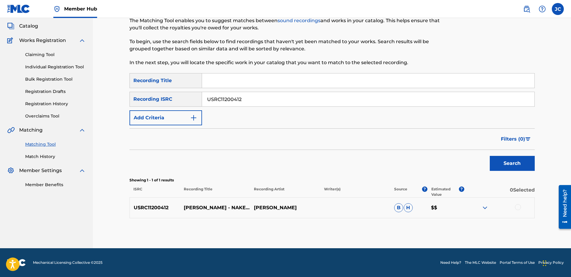
click at [456, 206] on div at bounding box center [518, 207] width 6 height 6
click at [419, 212] on button "Match 1 Group" at bounding box center [421, 227] width 66 height 15
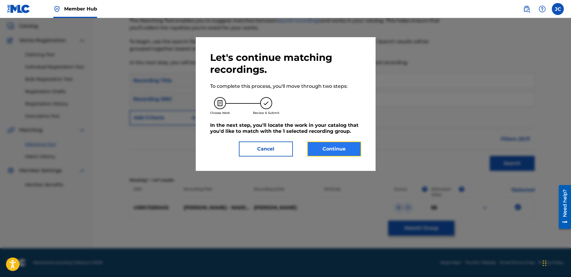
click at [348, 156] on button "Continue" at bounding box center [334, 148] width 54 height 15
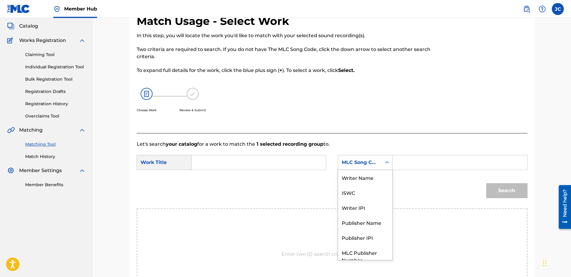
click at [376, 160] on div "MLC Song Code" at bounding box center [360, 162] width 36 height 7
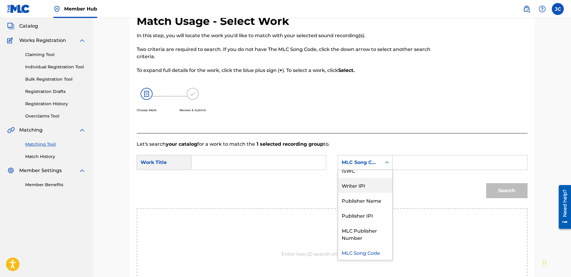
scroll to position [0, 0]
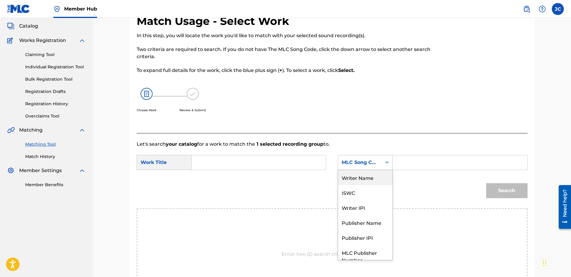
click at [377, 182] on div "Writer Name" at bounding box center [365, 177] width 54 height 15
click at [237, 167] on input "Search Form" at bounding box center [259, 162] width 124 height 14
paste input "Naked"
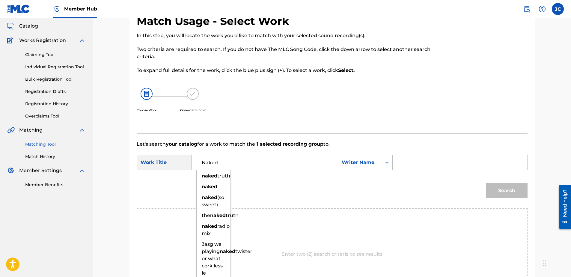
type input "Naked"
click at [418, 166] on input "Search Form" at bounding box center [460, 162] width 124 height 14
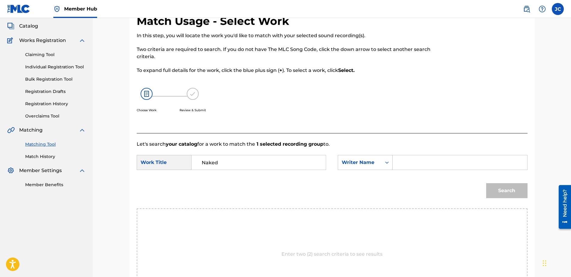
paste input "[PERSON_NAME]"
click at [456, 183] on button "Search" at bounding box center [506, 190] width 41 height 15
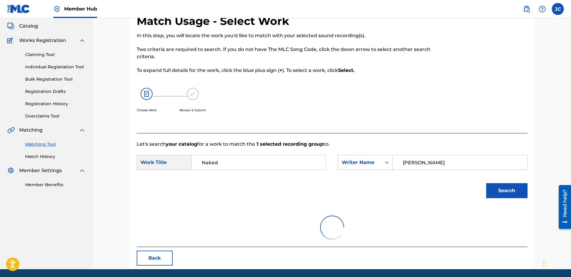
scroll to position [29, 0]
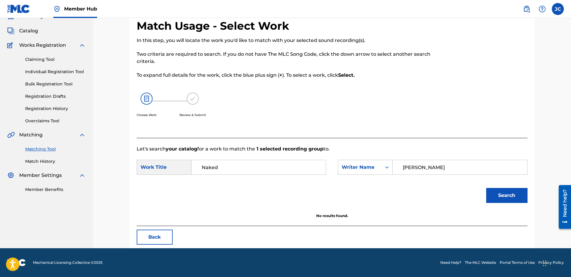
click at [435, 172] on input "[PERSON_NAME]" at bounding box center [460, 167] width 124 height 14
paste input "[PERSON_NAME]"
click at [456, 188] on button "Search" at bounding box center [506, 195] width 41 height 15
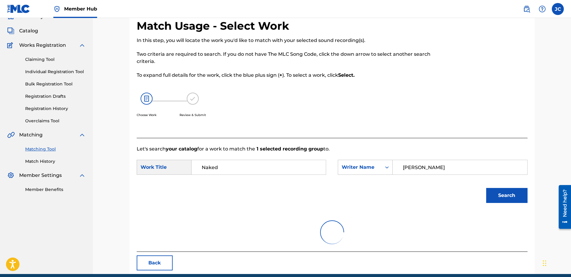
scroll to position [34, 0]
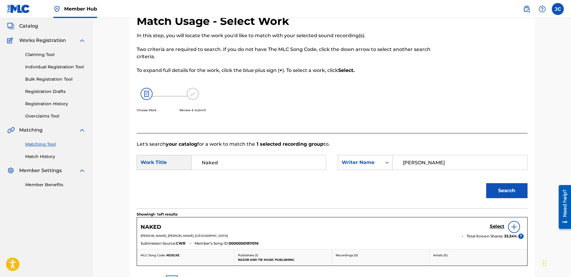
click at [440, 163] on input "[PERSON_NAME]" at bounding box center [460, 162] width 124 height 14
paste input "[PERSON_NAME]"
type input "[PERSON_NAME]"
click at [456, 183] on button "Search" at bounding box center [506, 190] width 41 height 15
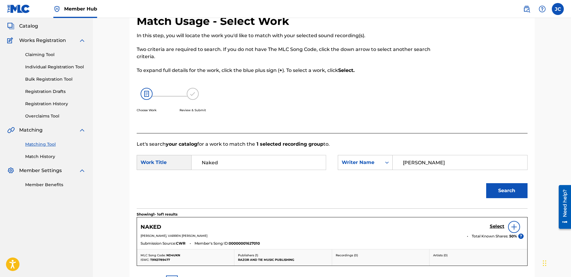
scroll to position [105, 0]
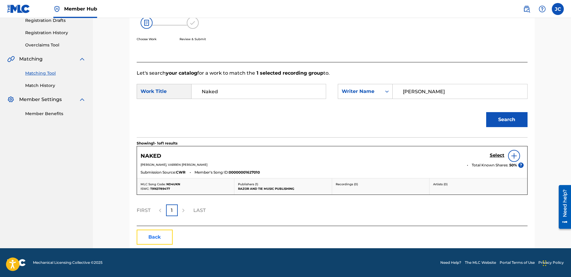
click at [161, 212] on button "Back" at bounding box center [155, 236] width 36 height 15
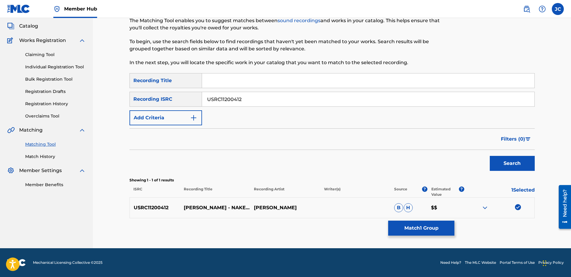
scroll to position [0, 0]
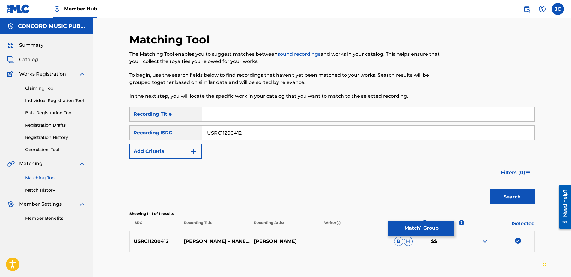
click at [456, 212] on img at bounding box center [518, 241] width 6 height 6
click at [247, 132] on input "USRC11200412" at bounding box center [368, 133] width 332 height 14
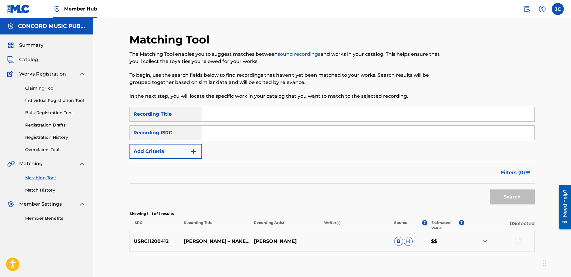
click at [258, 139] on input "Search Form" at bounding box center [368, 133] width 332 height 14
paste input "GBADM1504904"
type input "GBADM1504904"
click at [456, 189] on button "Search" at bounding box center [512, 196] width 45 height 15
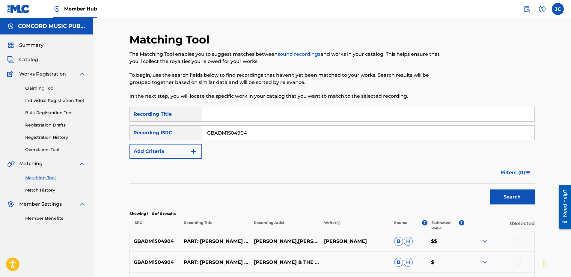
drag, startPoint x: 260, startPoint y: 133, endPoint x: 157, endPoint y: 133, distance: 103.4
click at [157, 133] on div "SearchWithCriteriaf541ed59-8fa7-463f-94e9-046f86c80969 Recording ISRC GBADM1504…" at bounding box center [331, 132] width 405 height 15
click at [297, 136] on input "Search Form" at bounding box center [368, 133] width 332 height 14
paste input "DEF057600113"
type input "DEF057600113"
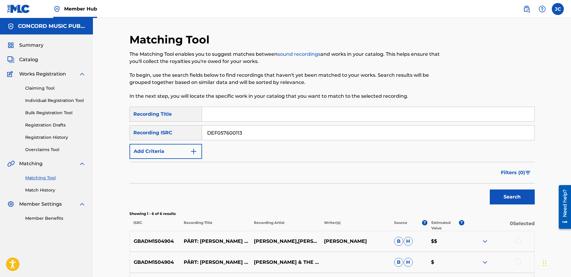
click at [456, 189] on button "Search" at bounding box center [512, 196] width 45 height 15
click at [265, 138] on input "DEF057600113" at bounding box center [368, 133] width 332 height 14
click at [265, 131] on input "Search Form" at bounding box center [368, 133] width 332 height 14
paste input "TCADD1792343"
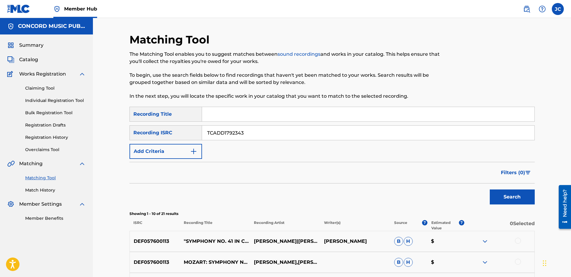
type input "TCADD1792343"
click at [456, 189] on button "Search" at bounding box center [512, 196] width 45 height 15
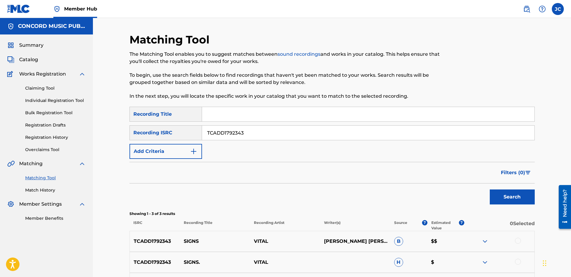
click at [271, 135] on input "TCADD1792343" at bounding box center [368, 133] width 332 height 14
click at [350, 137] on input "Search Form" at bounding box center [368, 133] width 332 height 14
paste input "DEF057402687"
type input "DEF057402687"
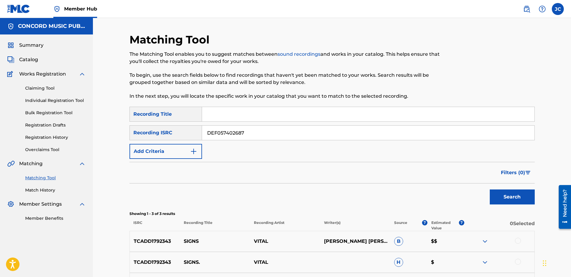
click at [456, 189] on button "Search" at bounding box center [512, 196] width 45 height 15
click at [250, 138] on input "DEF057402687" at bounding box center [368, 133] width 332 height 14
